Goal: Transaction & Acquisition: Purchase product/service

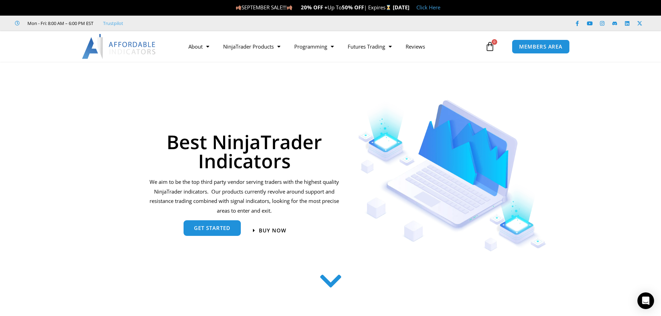
click at [211, 227] on span "get started" at bounding box center [212, 228] width 36 height 5
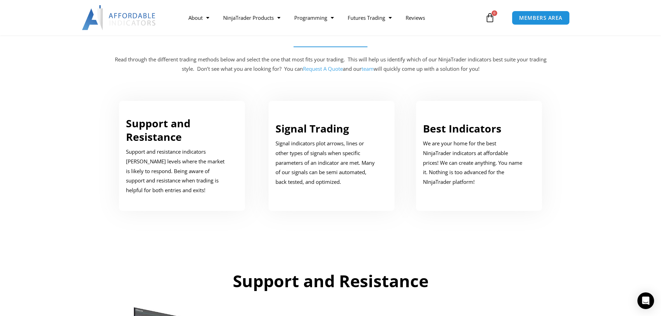
scroll to position [351, 0]
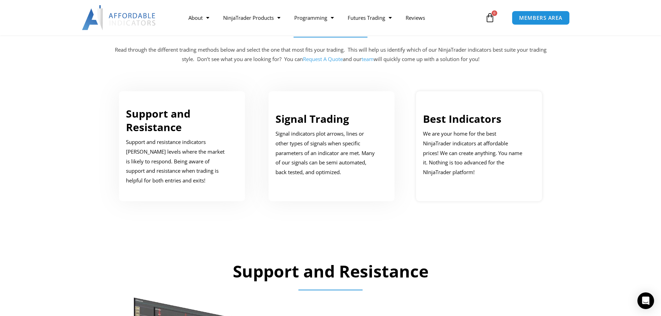
click at [470, 122] on link "Best Indicators" at bounding box center [462, 119] width 78 height 14
click at [451, 169] on p "We are your home for the best NinjaTrader indicators at affordable prices! We c…" at bounding box center [474, 153] width 102 height 48
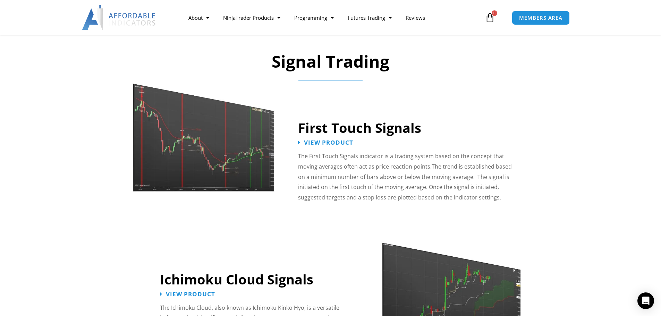
scroll to position [1045, 0]
click at [226, 163] on img at bounding box center [204, 130] width 143 height 123
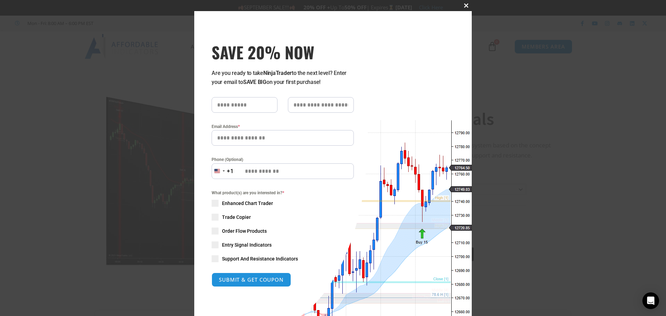
click at [463, 3] on button "Close this module" at bounding box center [466, 5] width 11 height 11
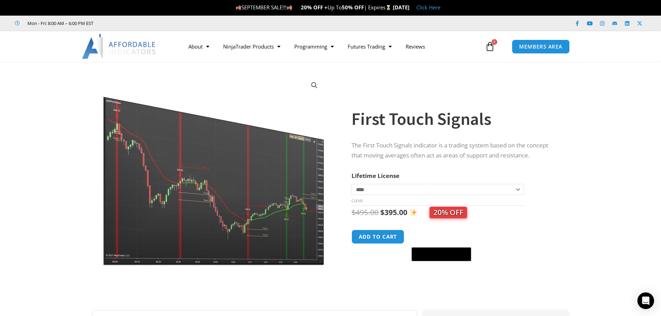
click at [519, 190] on select "**********" at bounding box center [438, 189] width 172 height 11
click at [352, 184] on select "**********" at bounding box center [438, 189] width 172 height 11
click at [517, 189] on select "**********" at bounding box center [438, 189] width 172 height 11
select select "*"
click at [352, 184] on select "**********" at bounding box center [438, 189] width 172 height 11
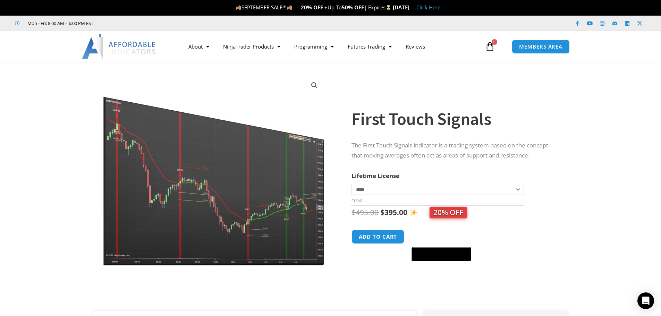
click at [314, 84] on link "View full-screen image gallery" at bounding box center [314, 85] width 12 height 12
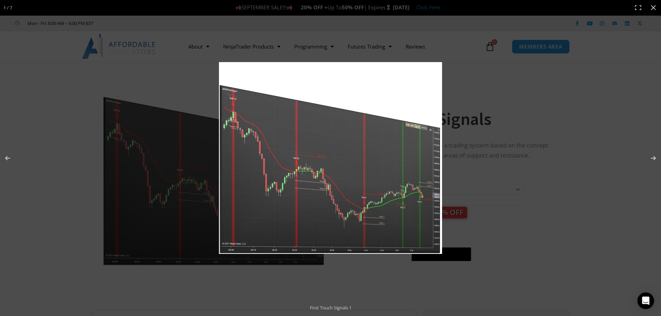
click at [608, 260] on div at bounding box center [441, 168] width 444 height 212
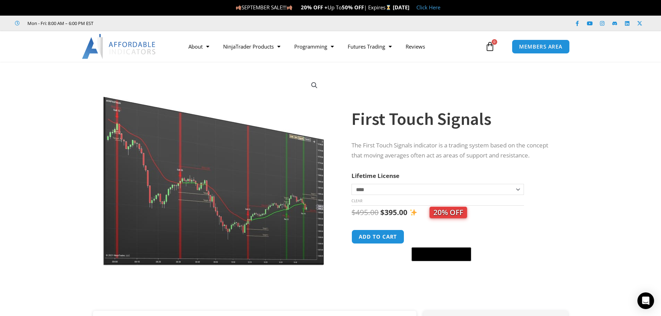
click at [315, 85] on link "View full-screen image gallery" at bounding box center [314, 85] width 12 height 12
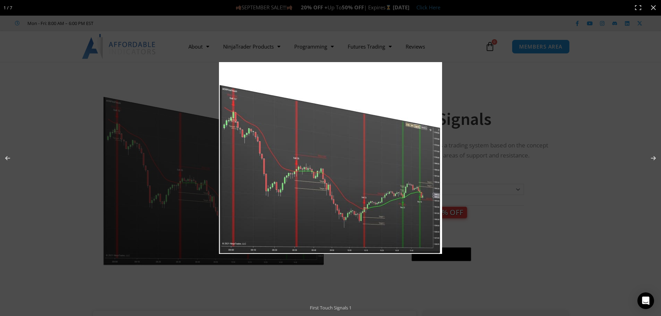
click at [540, 187] on div at bounding box center [441, 168] width 444 height 212
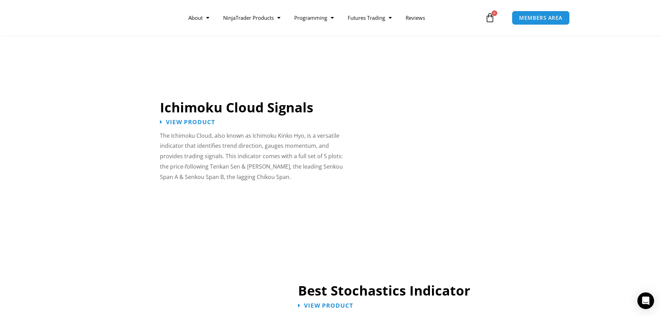
scroll to position [1218, 0]
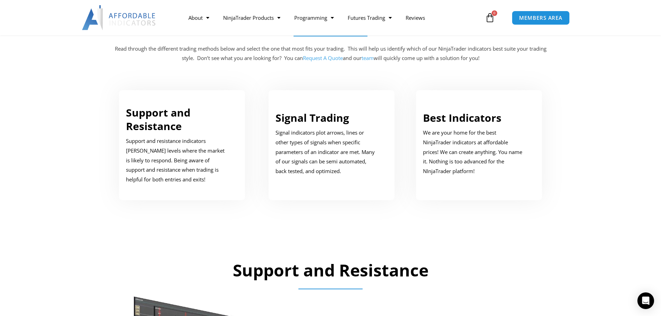
scroll to position [351, 0]
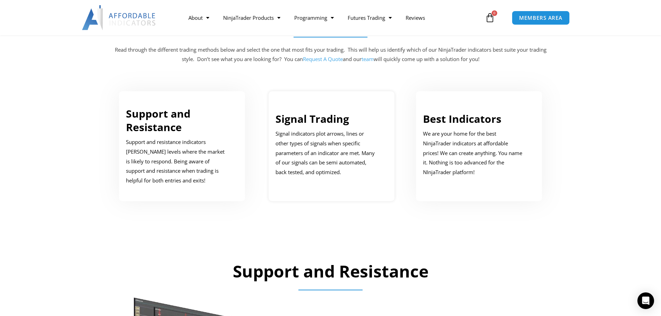
click at [343, 121] on link "Signal Trading" at bounding box center [313, 119] width 74 height 14
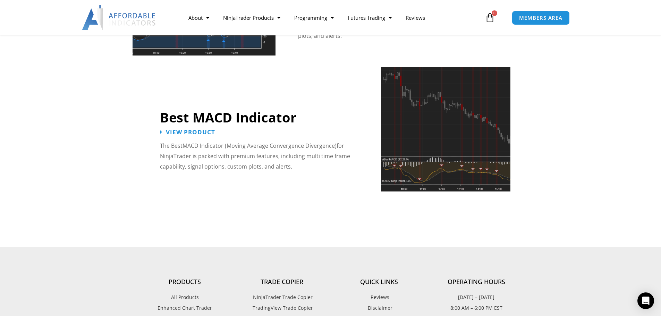
scroll to position [1483, 0]
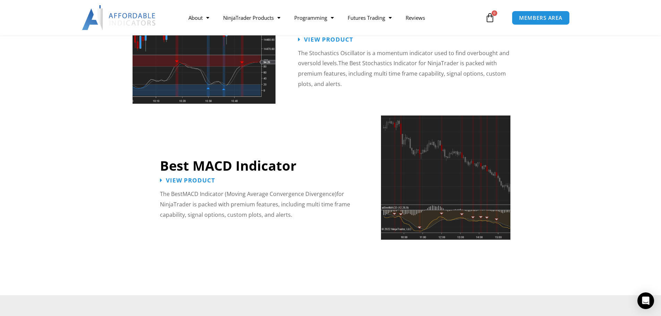
click at [427, 160] on img at bounding box center [445, 178] width 129 height 124
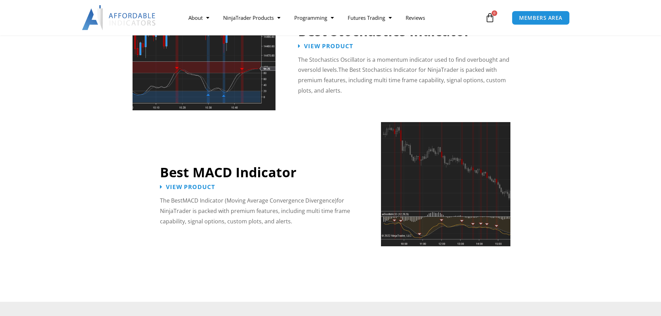
scroll to position [1483, 0]
